Goal: Check status: Check status

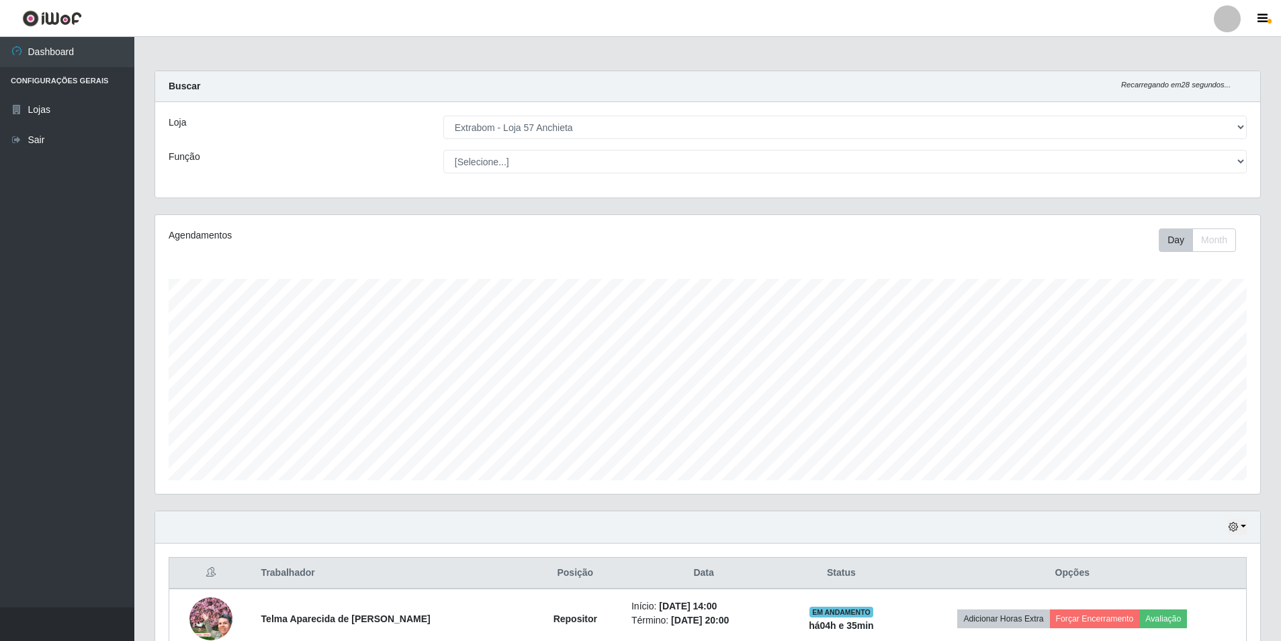
select select "470"
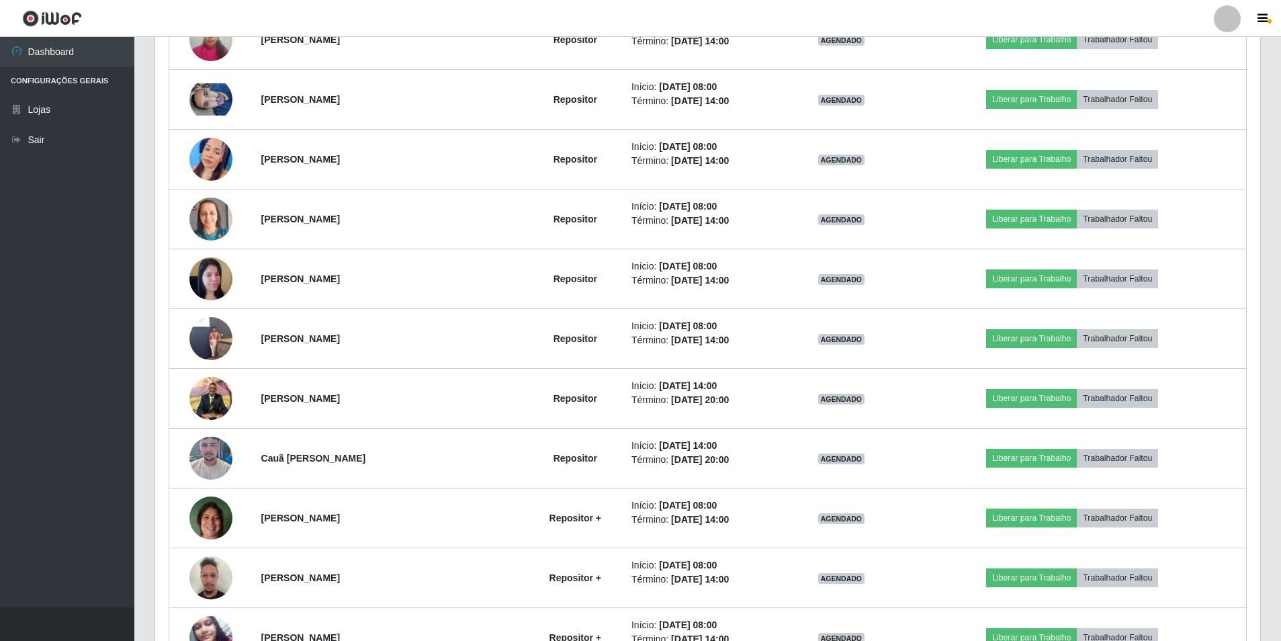
scroll to position [1012, 0]
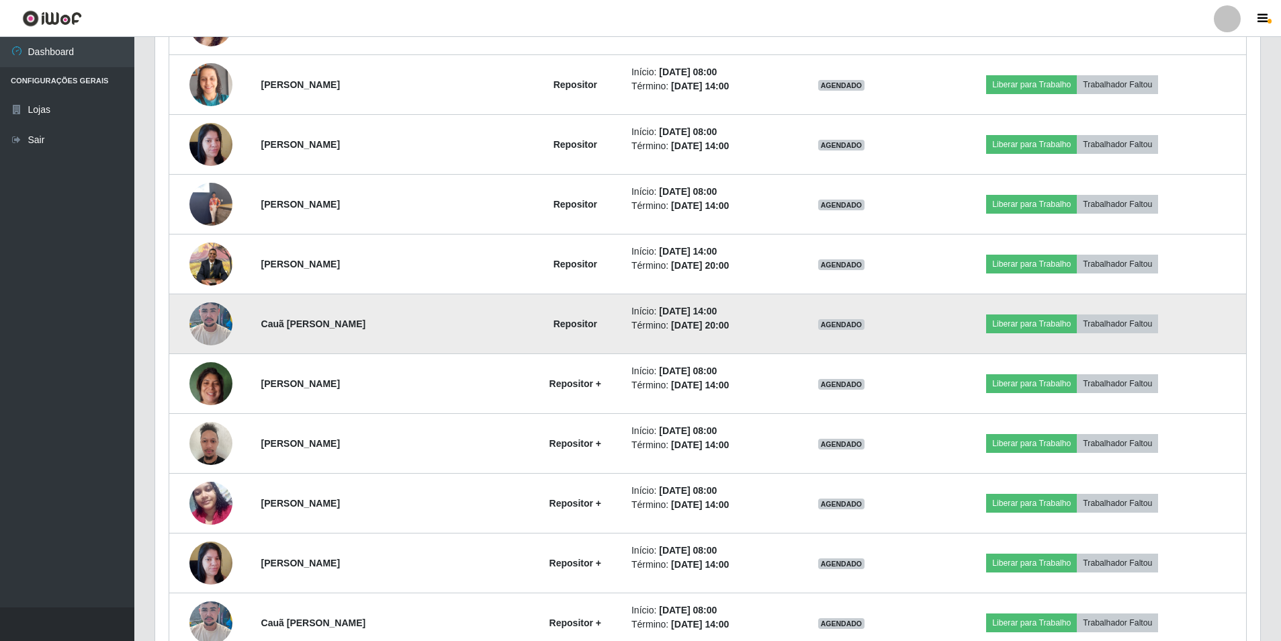
click at [647, 330] on li "Término: [DATE] 20:00" at bounding box center [703, 325] width 144 height 14
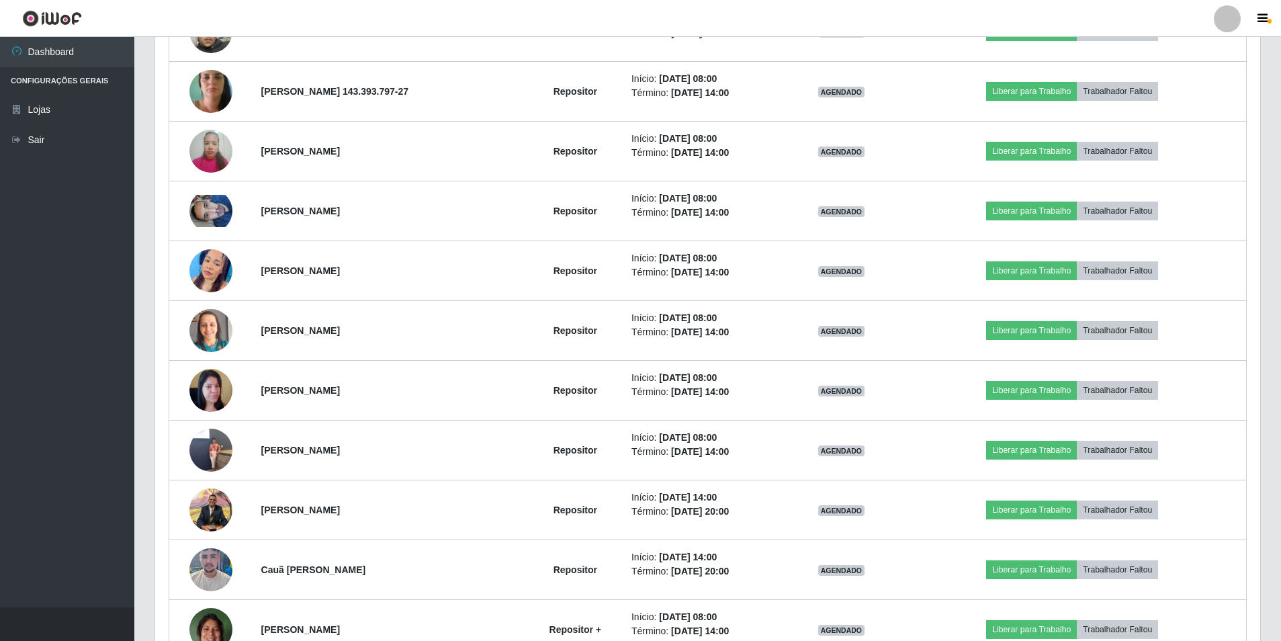
scroll to position [581, 0]
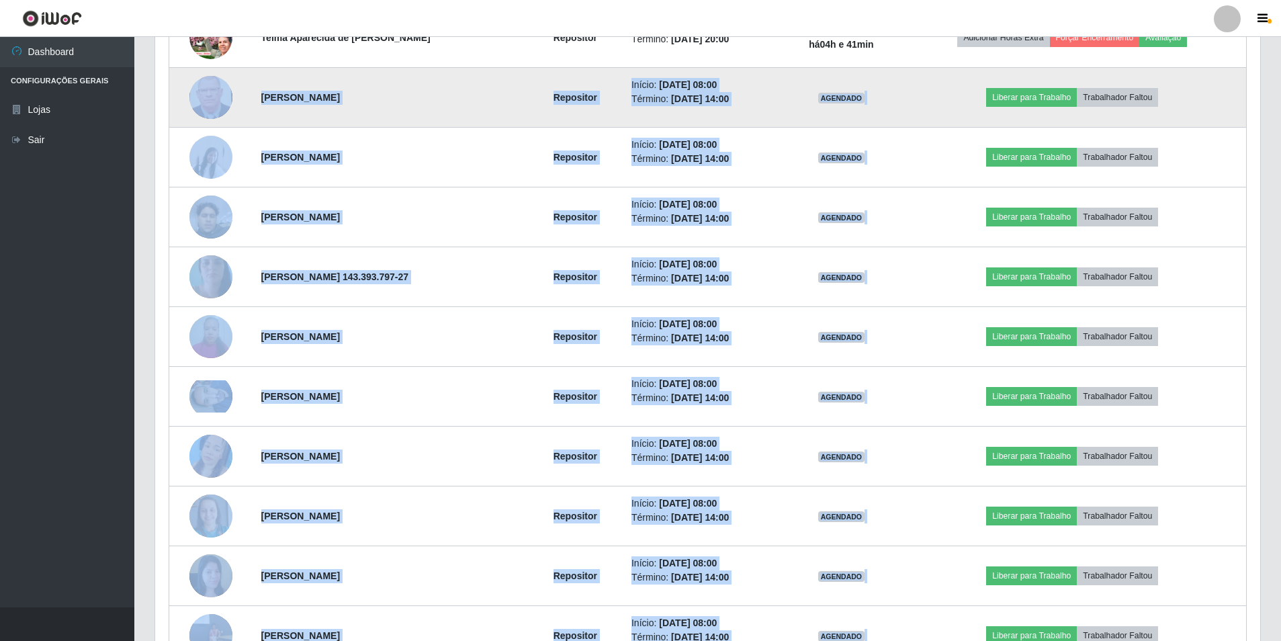
drag, startPoint x: 446, startPoint y: 322, endPoint x: 191, endPoint y: 94, distance: 342.0
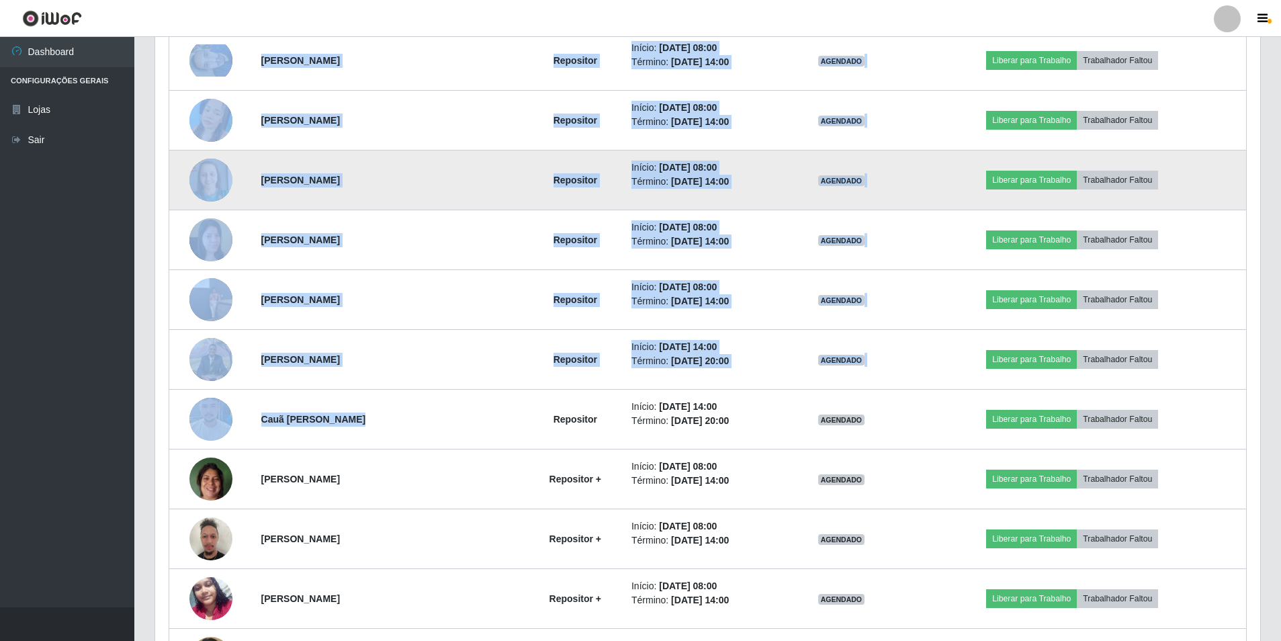
scroll to position [1118, 0]
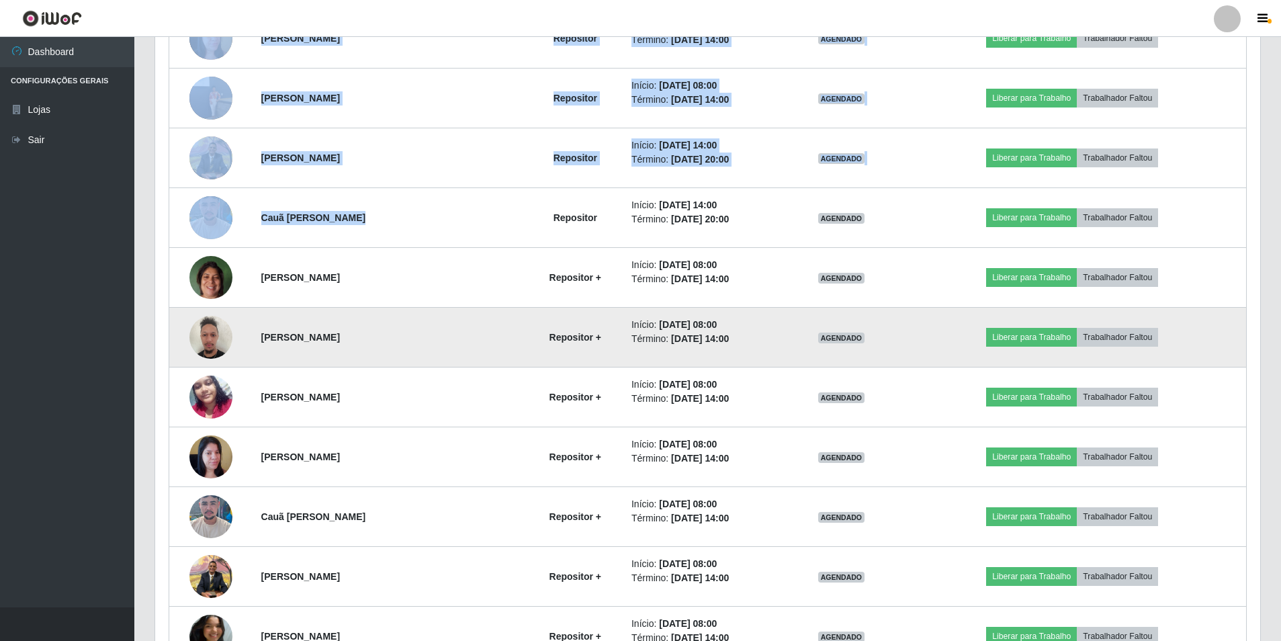
click at [495, 357] on td "[PERSON_NAME]" at bounding box center [390, 338] width 274 height 60
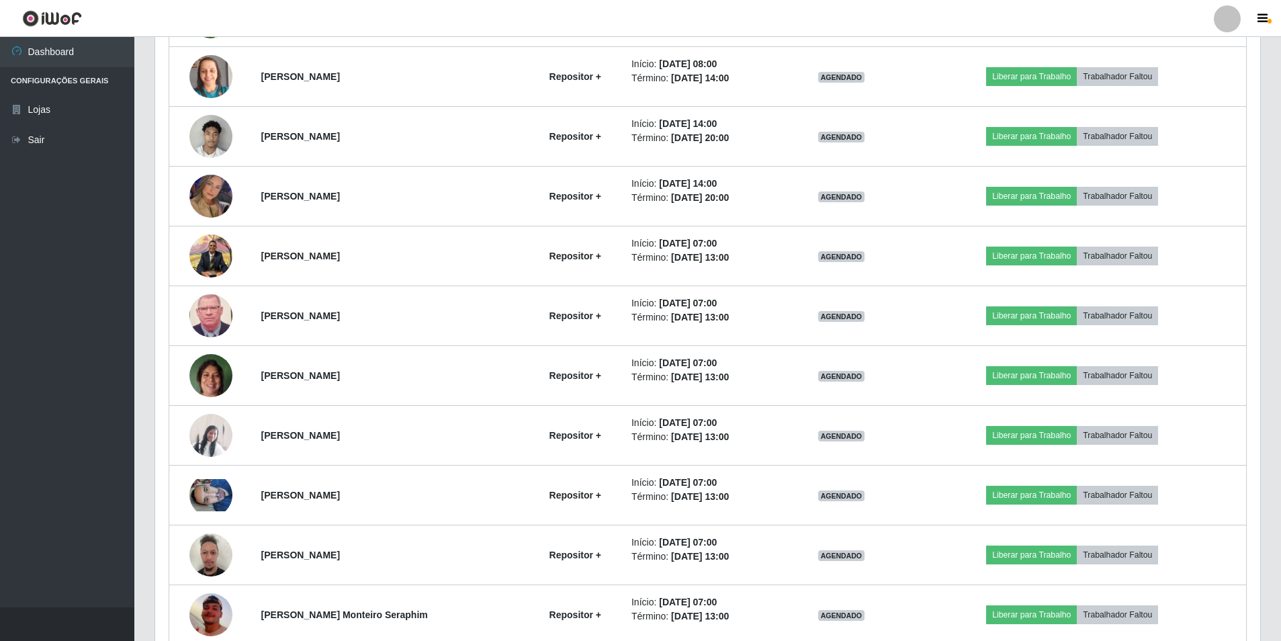
scroll to position [1790, 0]
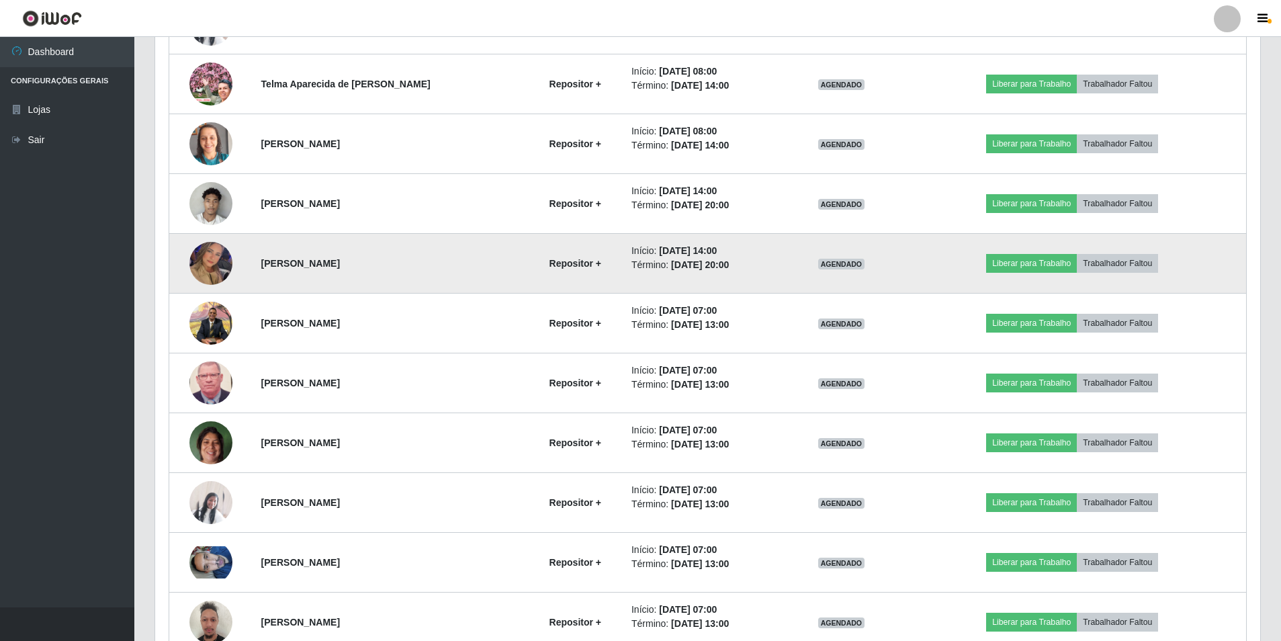
drag, startPoint x: 650, startPoint y: 197, endPoint x: 748, endPoint y: 269, distance: 121.6
click at [745, 269] on li "Término: [DATE] 20:00" at bounding box center [703, 265] width 144 height 14
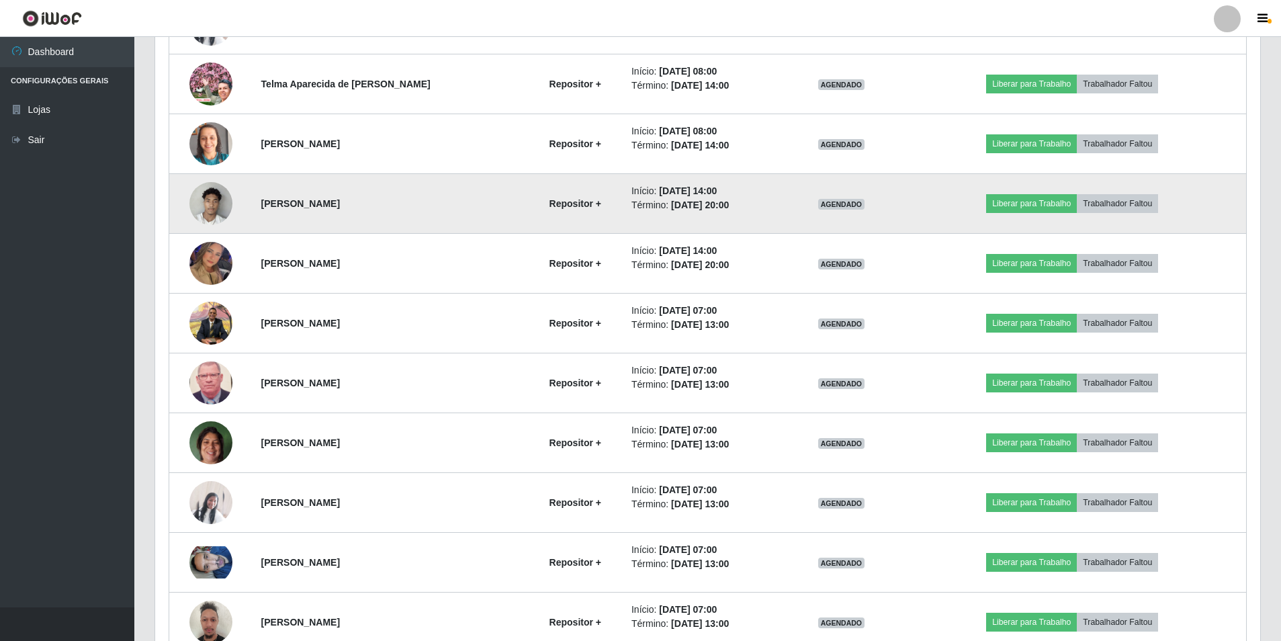
drag, startPoint x: 739, startPoint y: 264, endPoint x: 612, endPoint y: 178, distance: 153.3
drag, startPoint x: 612, startPoint y: 178, endPoint x: 756, endPoint y: 224, distance: 150.8
click at [756, 224] on td "Início: [DATE] 14:00 Término: [DATE] 20:00" at bounding box center [703, 204] width 161 height 60
